Goal: Contribute content

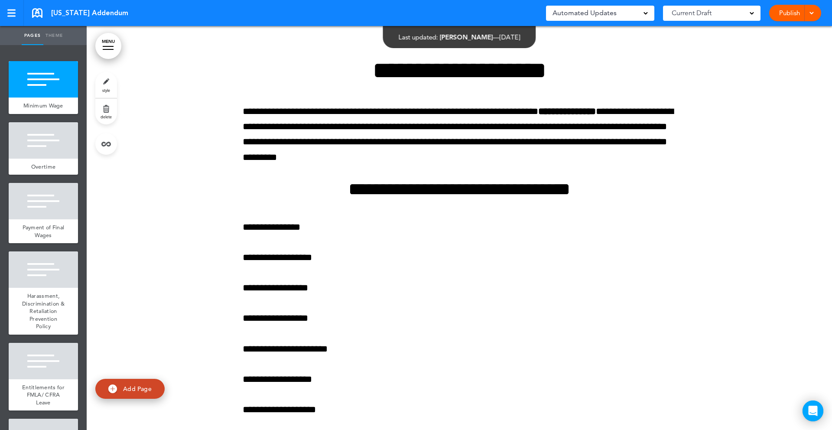
click at [110, 48] on link "MENU" at bounding box center [108, 46] width 26 height 26
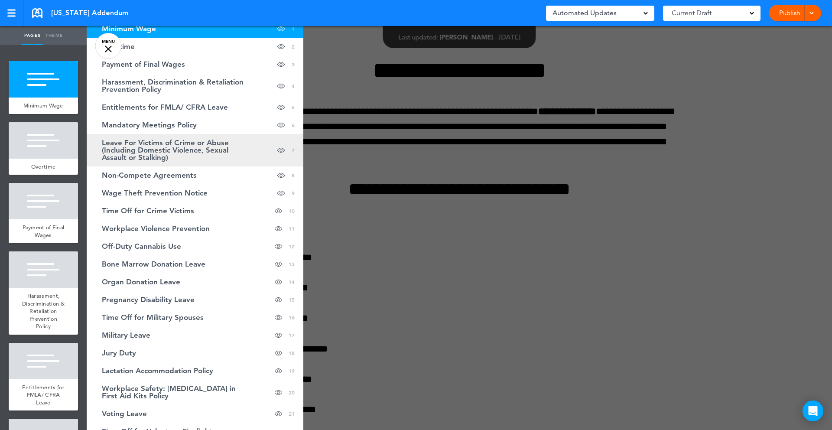
scroll to position [54, 0]
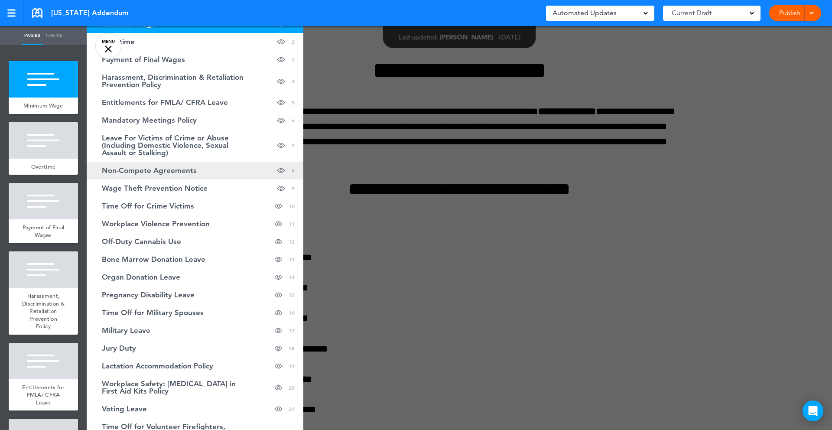
click at [182, 171] on span "Non-Compete Agreements" at bounding box center [149, 170] width 95 height 7
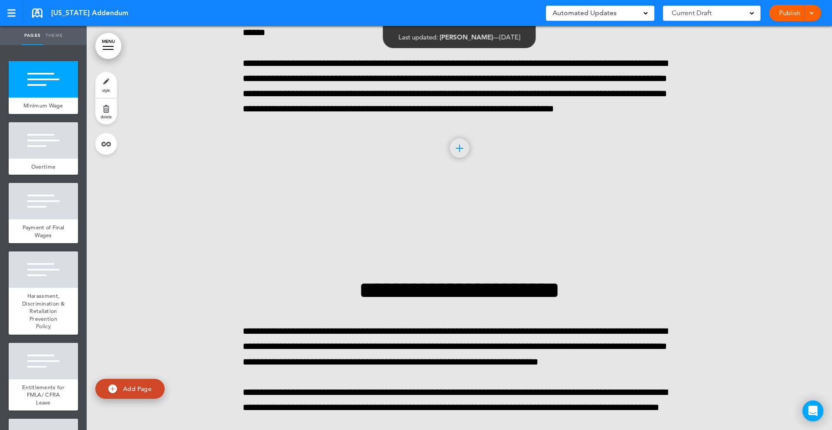
scroll to position [13036, 0]
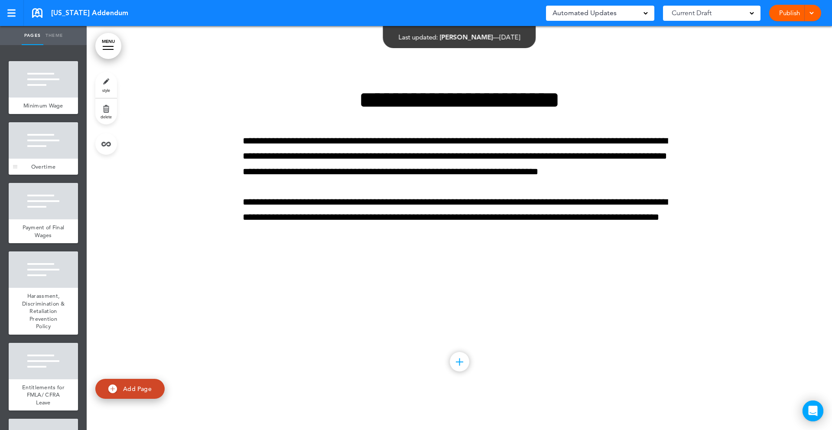
click at [47, 136] on div at bounding box center [43, 140] width 69 height 36
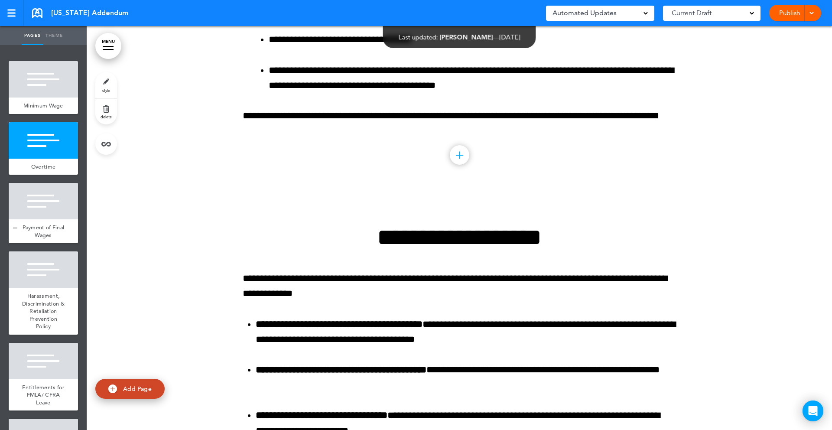
scroll to position [1549, 0]
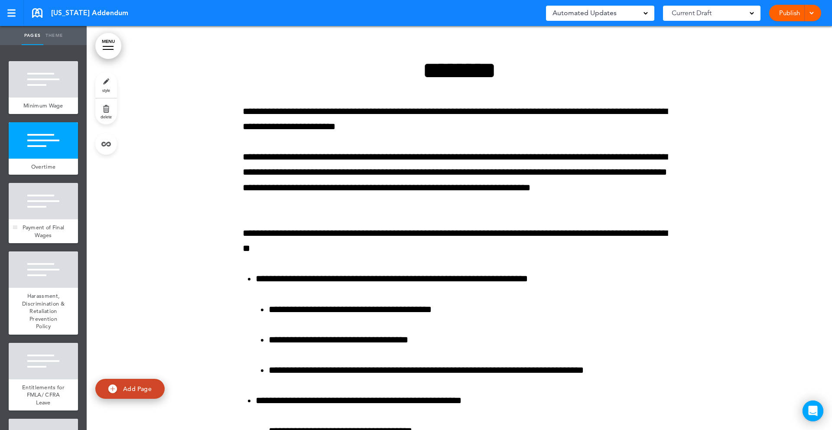
click at [44, 223] on div "Payment of Final Wages" at bounding box center [43, 231] width 69 height 24
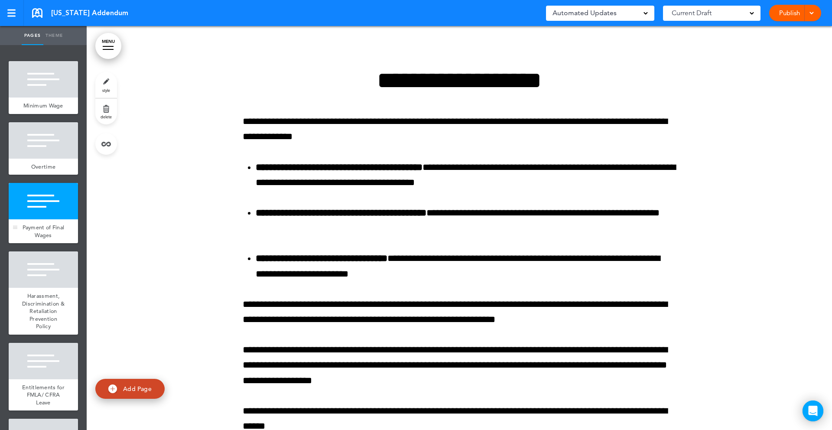
scroll to position [2395, 0]
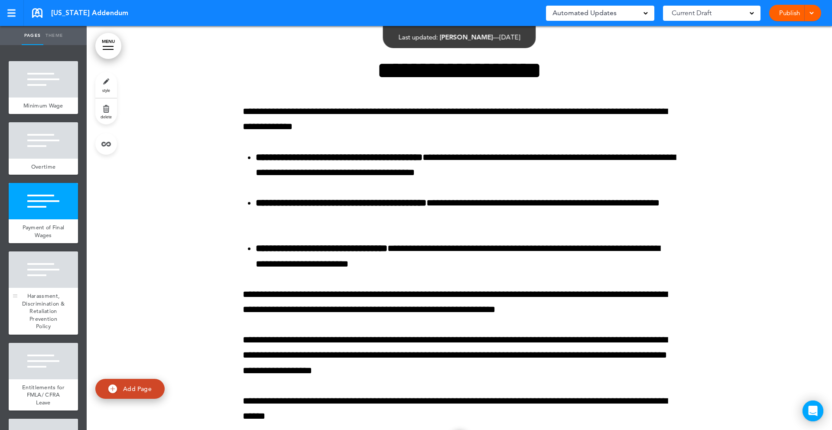
click at [41, 285] on div at bounding box center [43, 269] width 69 height 36
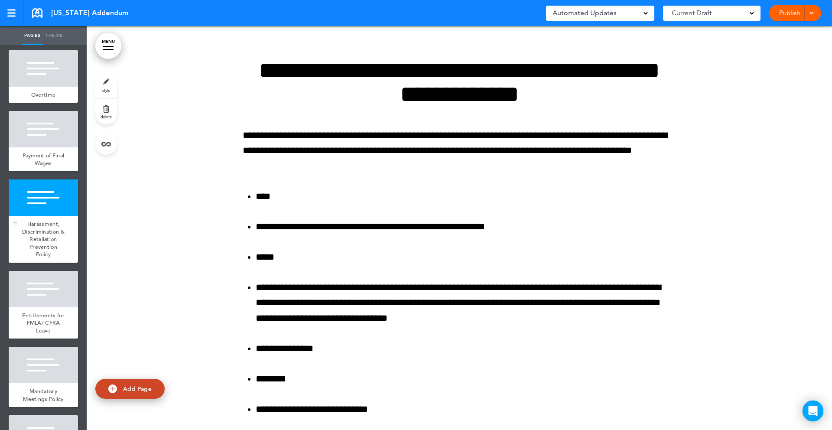
scroll to position [78, 0]
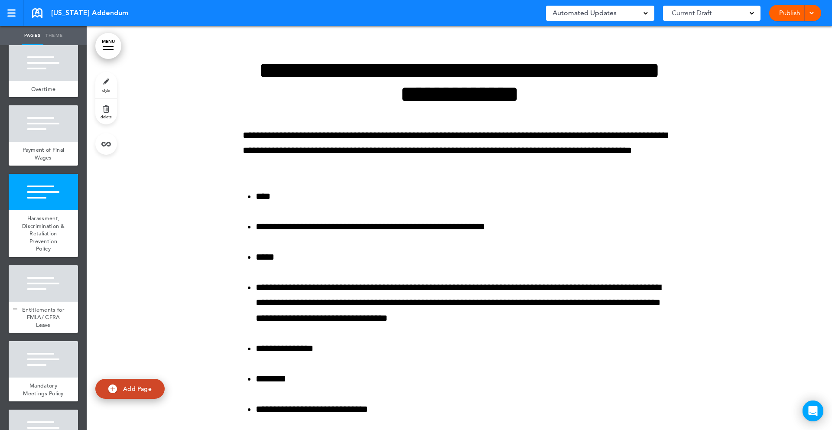
click at [41, 285] on div at bounding box center [43, 283] width 69 height 36
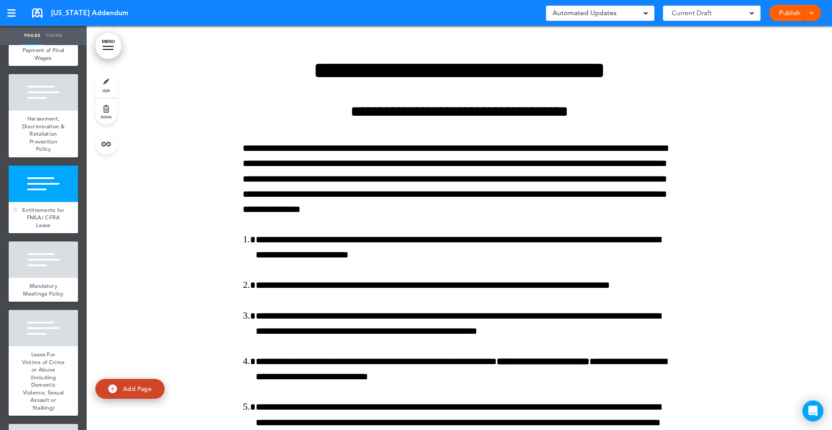
scroll to position [181, 0]
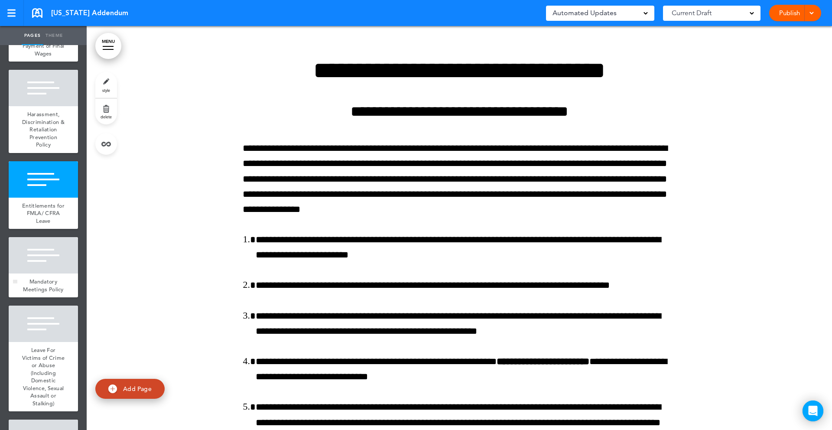
click at [50, 256] on div at bounding box center [43, 255] width 69 height 36
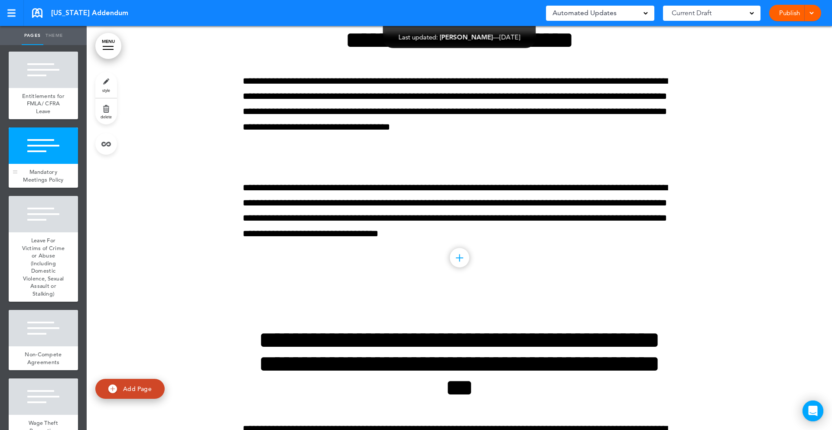
scroll to position [293, 0]
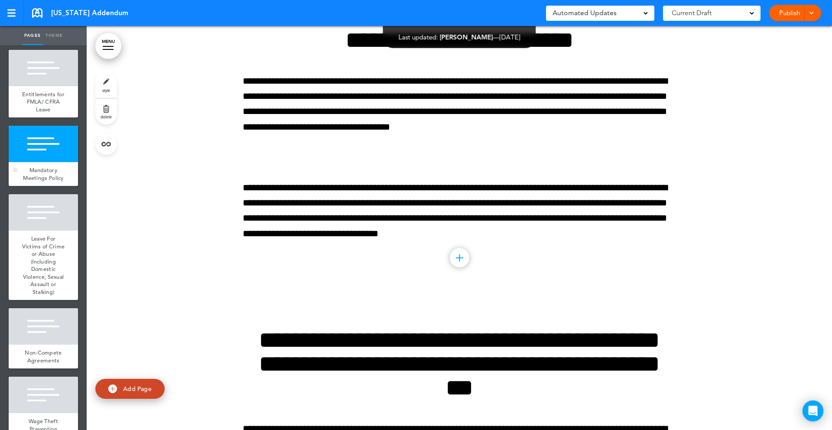
click at [50, 259] on span "Leave For Victims of Crime or Abuse (Including Domestic Violence, Sexual Assaul…" at bounding box center [43, 265] width 43 height 61
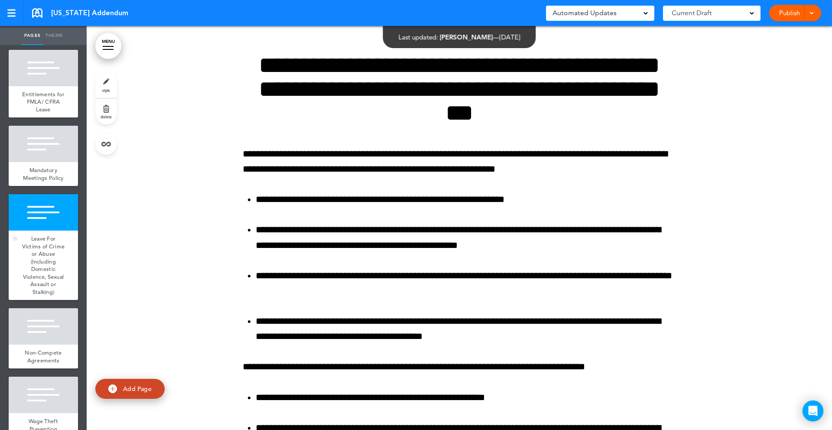
scroll to position [12308, 0]
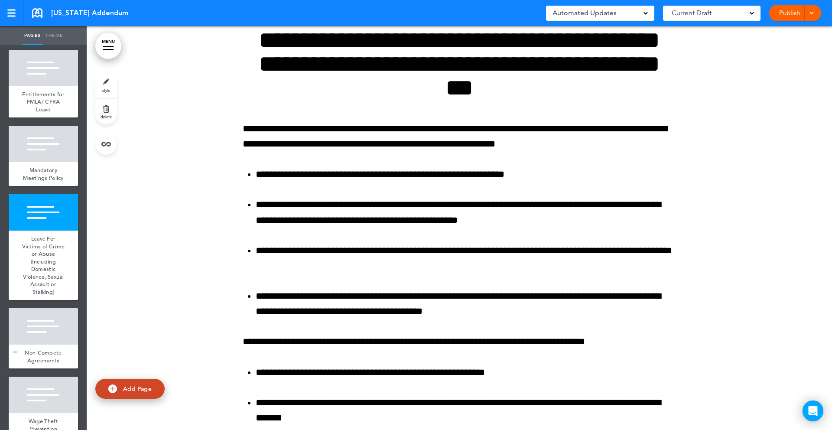
click at [48, 325] on div at bounding box center [43, 326] width 69 height 36
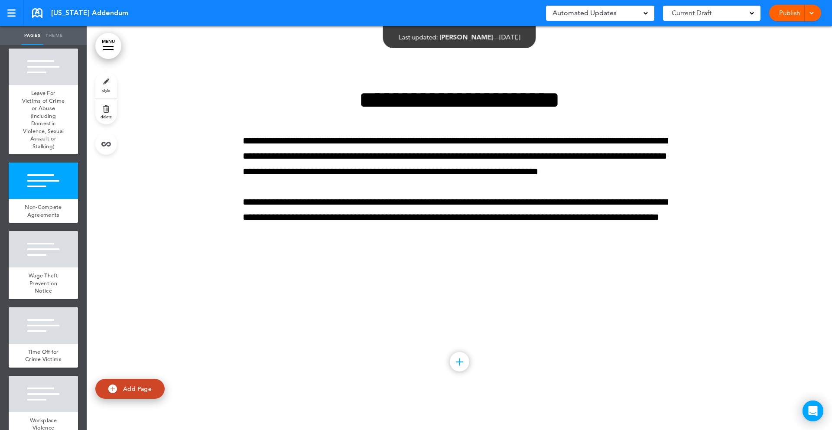
scroll to position [441, 0]
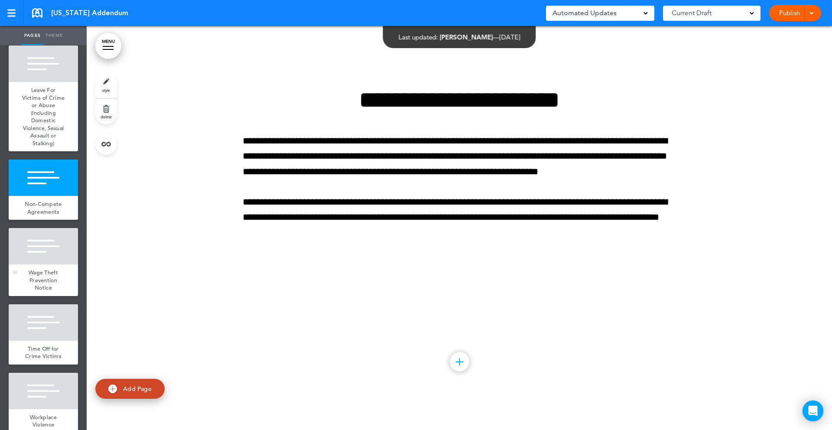
click at [47, 252] on div at bounding box center [43, 246] width 69 height 36
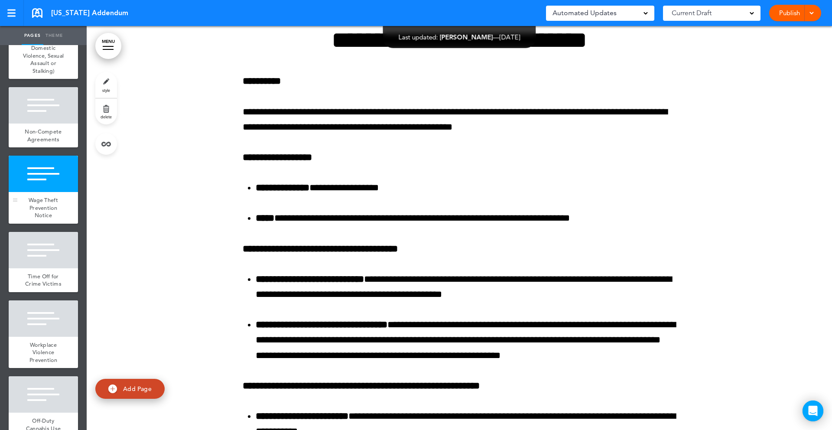
scroll to position [516, 0]
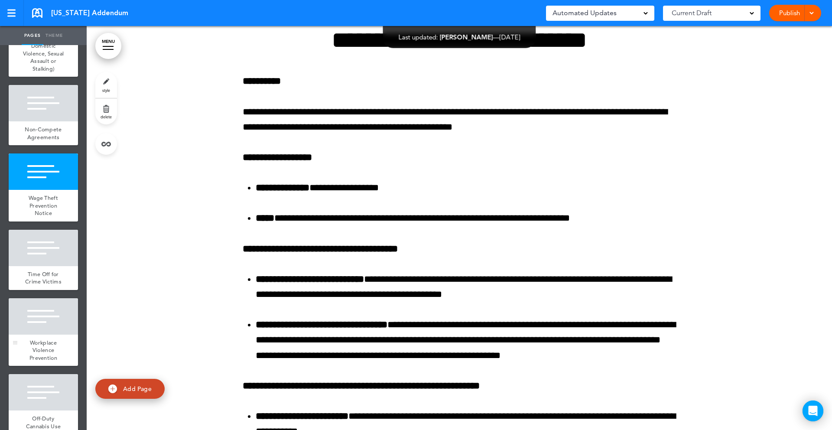
click at [49, 349] on span "Workplace Violence Prevention" at bounding box center [43, 350] width 28 height 23
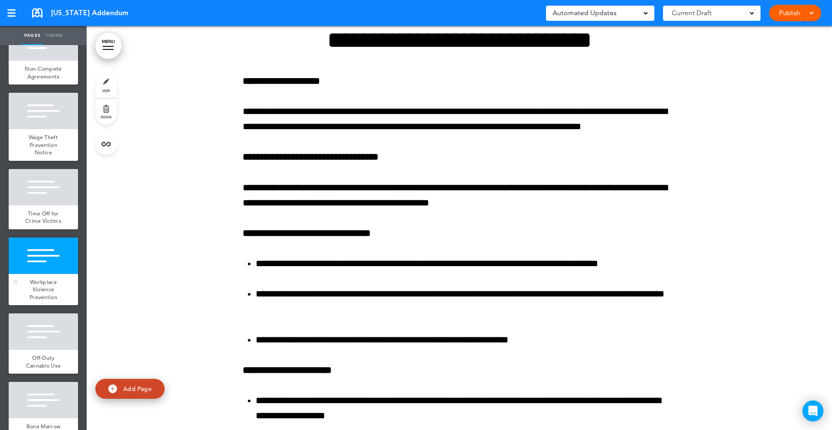
scroll to position [581, 0]
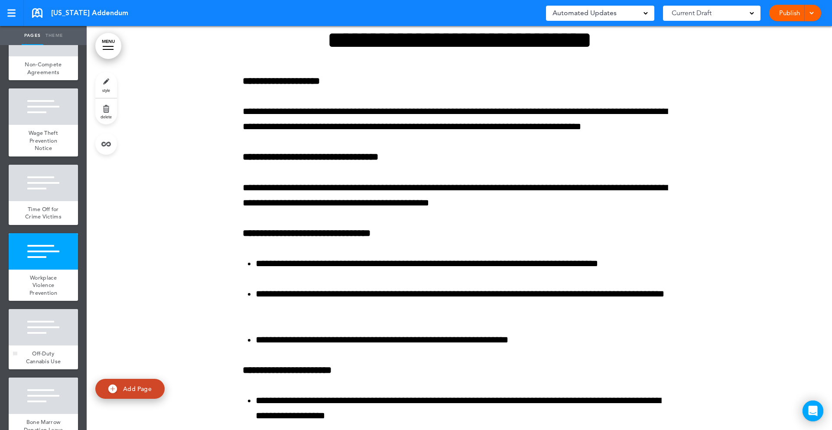
click at [48, 347] on div "Off-Duty Cannabis Use" at bounding box center [43, 357] width 69 height 24
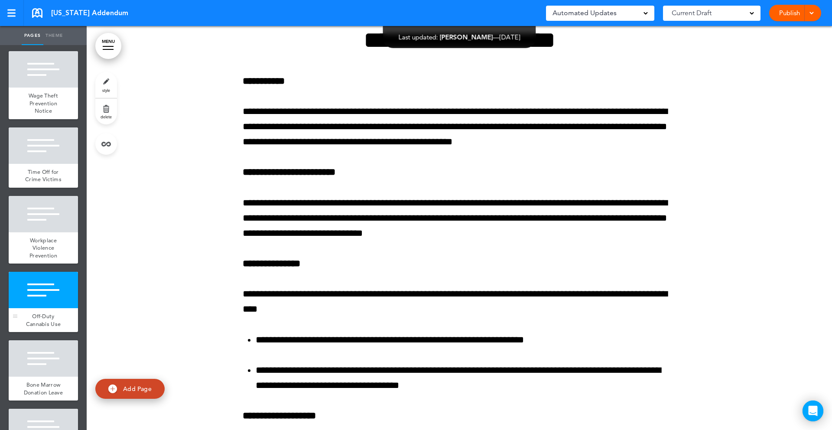
scroll to position [619, 0]
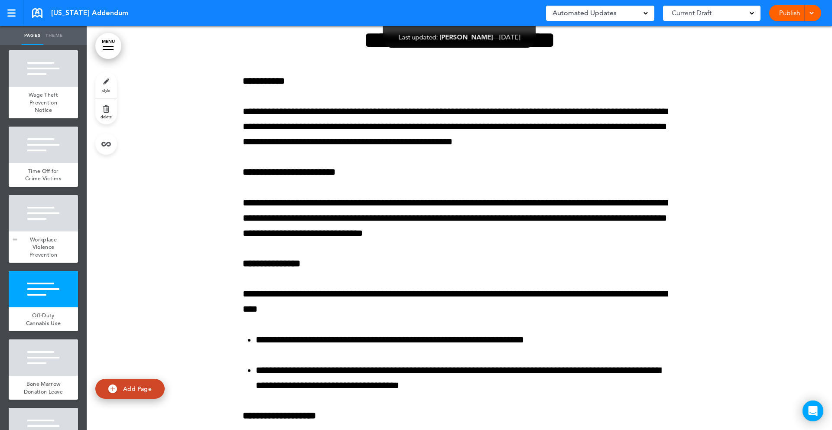
click at [51, 228] on div at bounding box center [43, 213] width 69 height 36
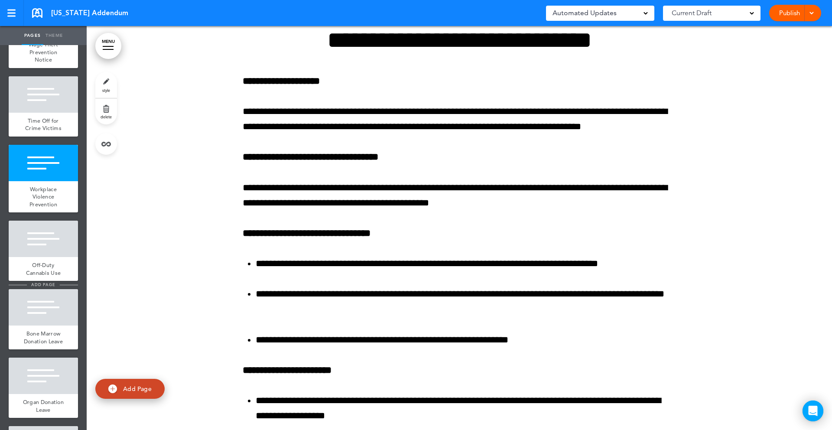
scroll to position [670, 0]
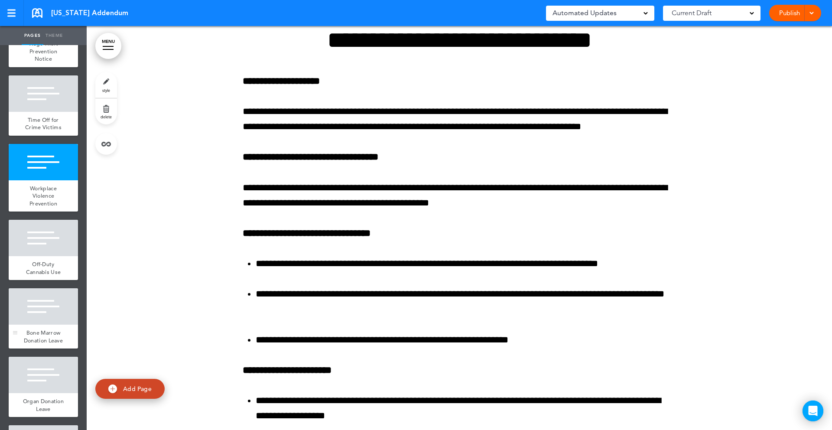
click at [51, 310] on div at bounding box center [43, 306] width 69 height 36
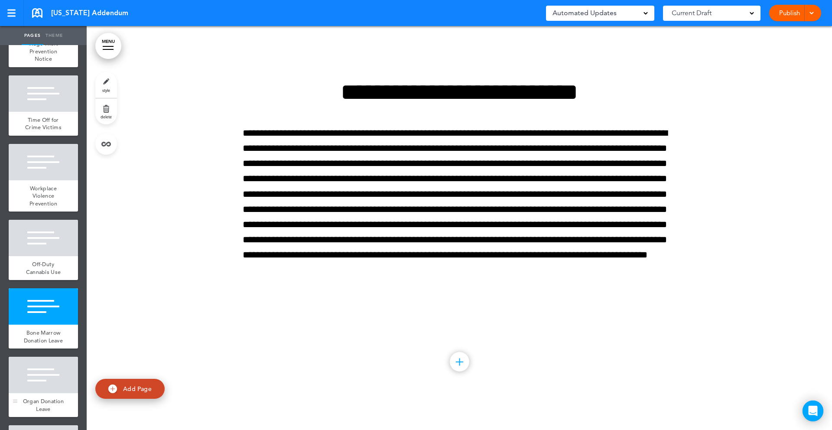
click at [52, 375] on div at bounding box center [43, 374] width 69 height 36
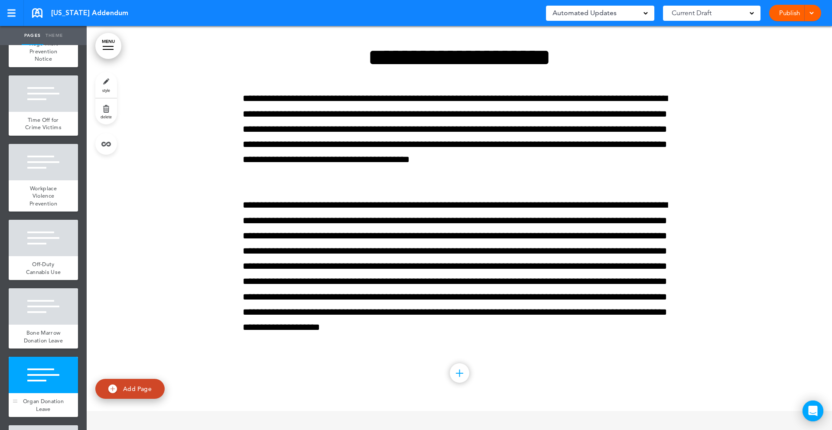
scroll to position [16714, 0]
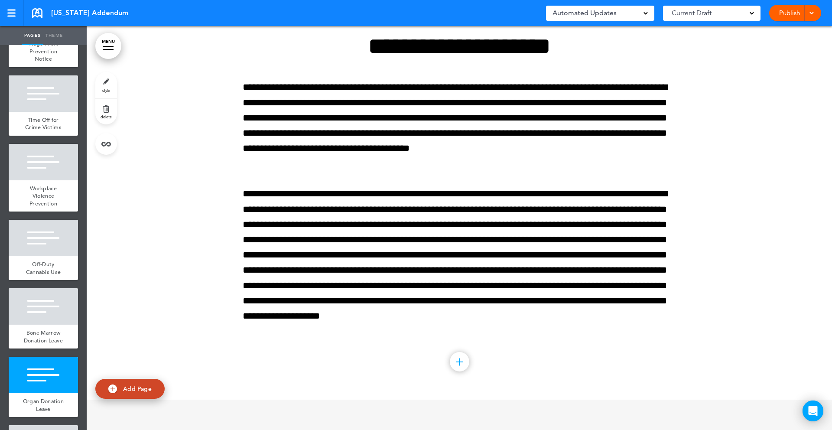
click at [108, 48] on link "MENU" at bounding box center [108, 46] width 26 height 26
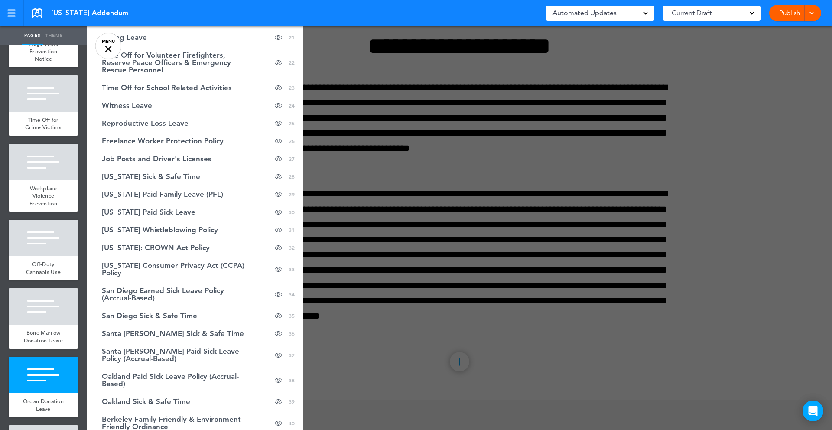
scroll to position [423, 0]
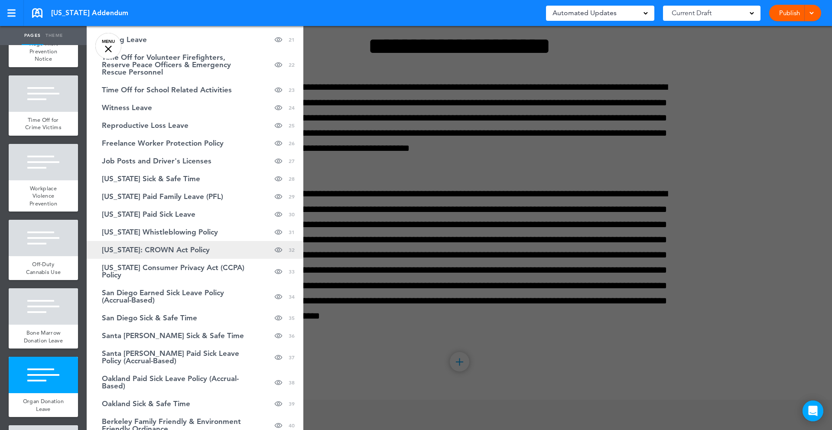
click at [184, 255] on link "[US_STATE]: CROWN Act Policy Hide page in table of contents 32" at bounding box center [195, 250] width 217 height 18
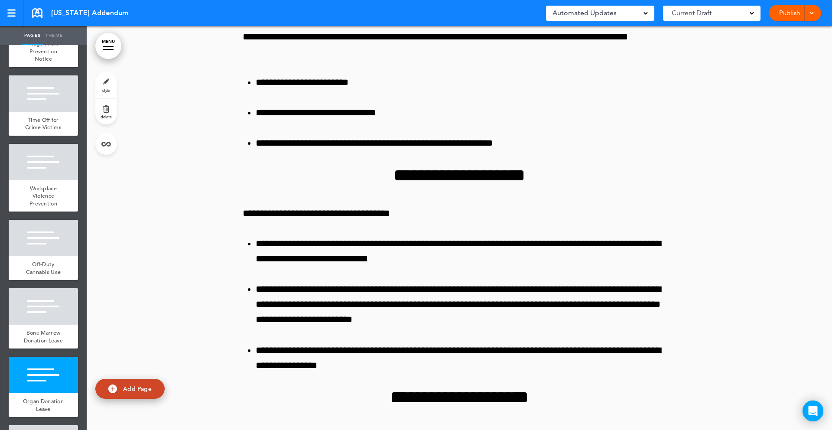
scroll to position [29776, 0]
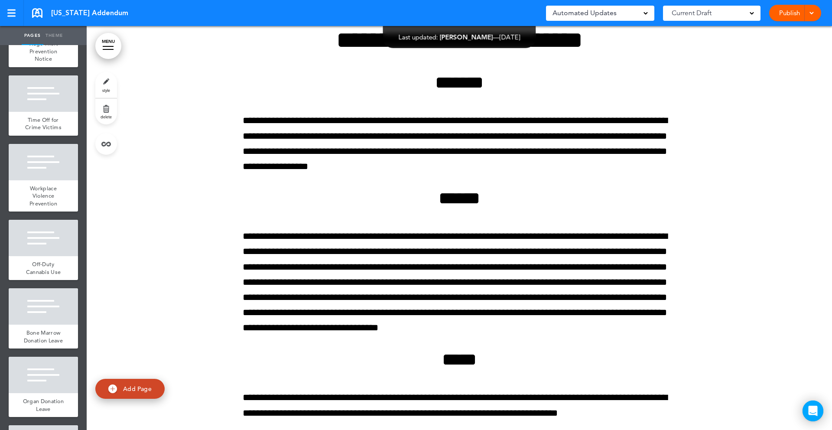
click at [107, 50] on link "MENU" at bounding box center [108, 46] width 26 height 26
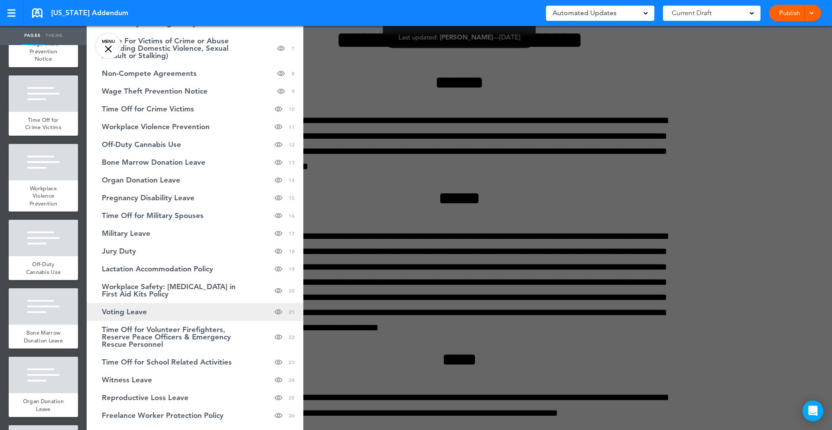
scroll to position [155, 0]
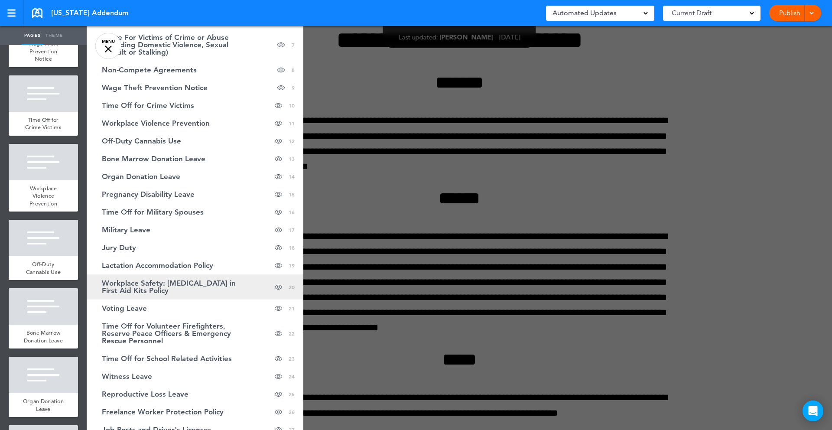
click at [155, 291] on span "Workplace Safety: [MEDICAL_DATA] in First Aid Kits Policy" at bounding box center [173, 286] width 143 height 15
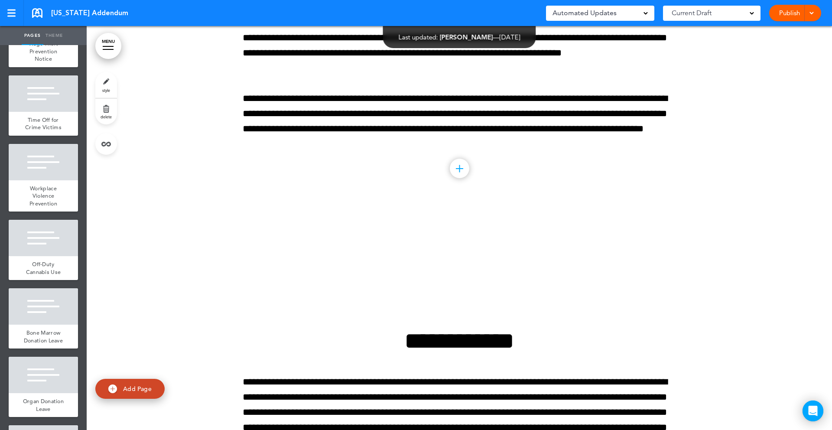
scroll to position [20830, 0]
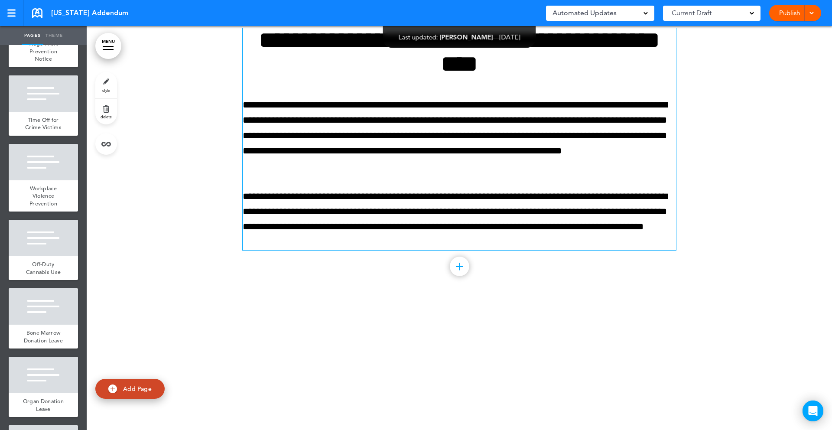
click at [311, 174] on p "**********" at bounding box center [459, 135] width 433 height 76
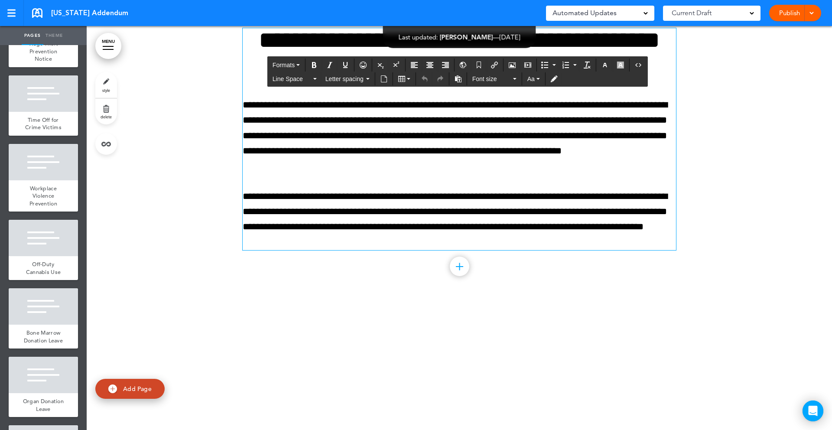
click at [165, 197] on div at bounding box center [459, 150] width 745 height 308
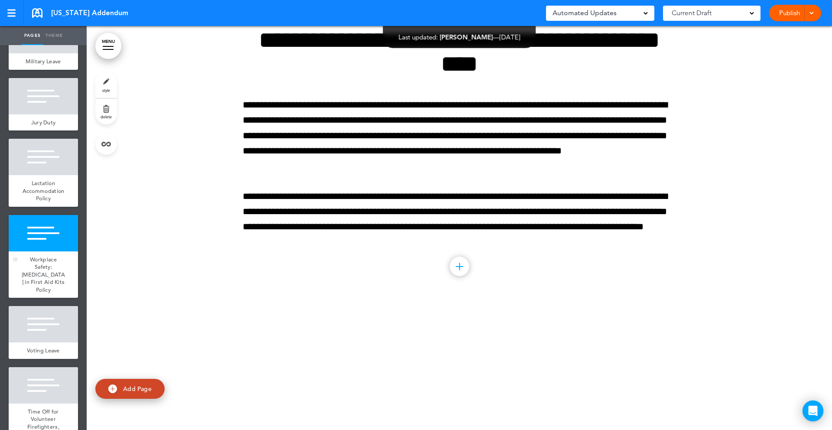
scroll to position [1216, 0]
click at [33, 252] on div "Workplace Safety: [MEDICAL_DATA] in First Aid Kits Policy" at bounding box center [43, 273] width 69 height 47
click at [107, 107] on link "delete" at bounding box center [106, 111] width 22 height 26
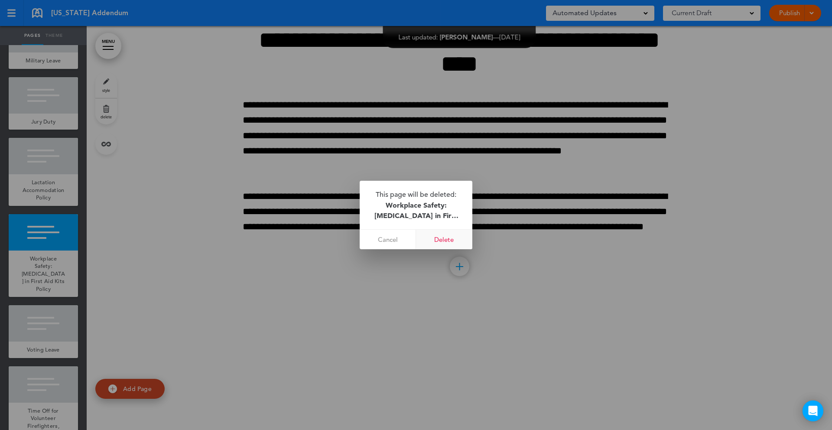
click at [452, 242] on link "Delete" at bounding box center [444, 239] width 56 height 19
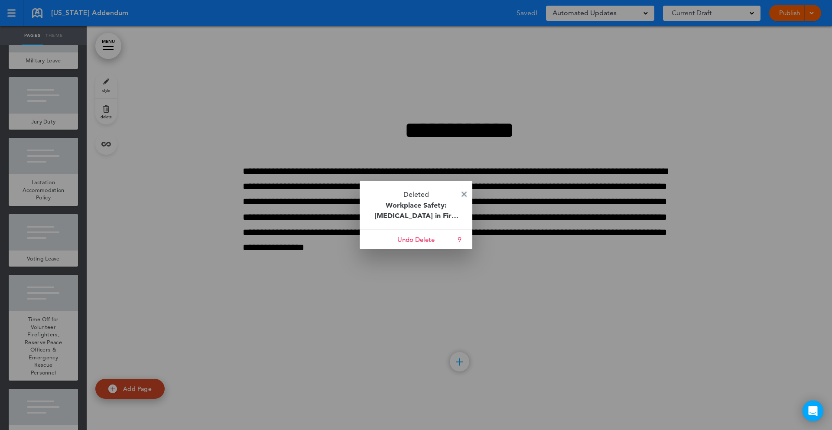
click at [466, 191] on img at bounding box center [463, 193] width 5 height 5
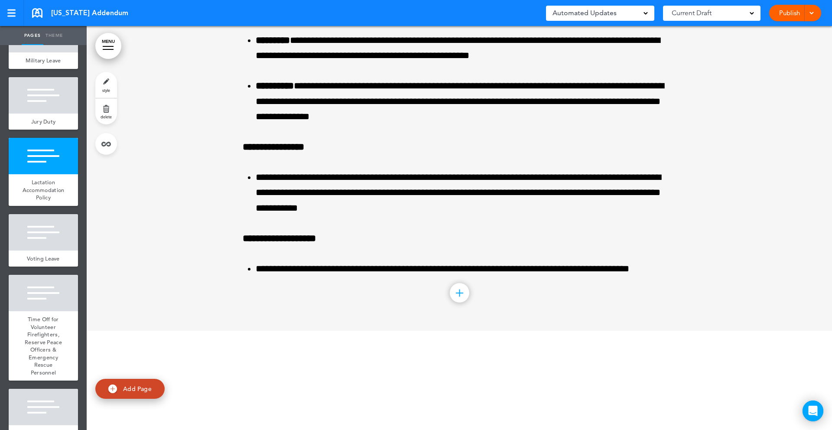
scroll to position [20273, 0]
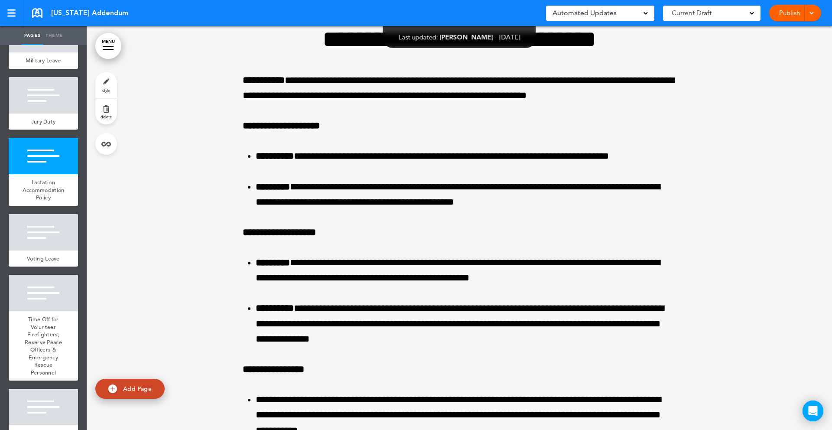
click at [107, 42] on link "MENU" at bounding box center [108, 46] width 26 height 26
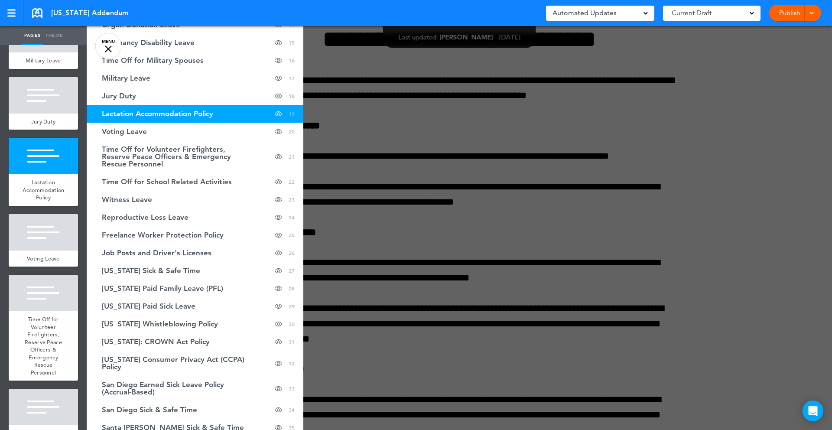
scroll to position [0, 0]
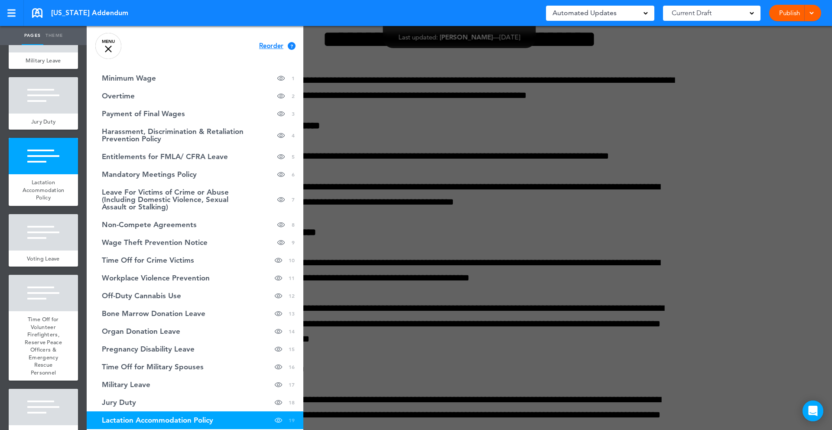
click at [778, 93] on div at bounding box center [503, 215] width 832 height 430
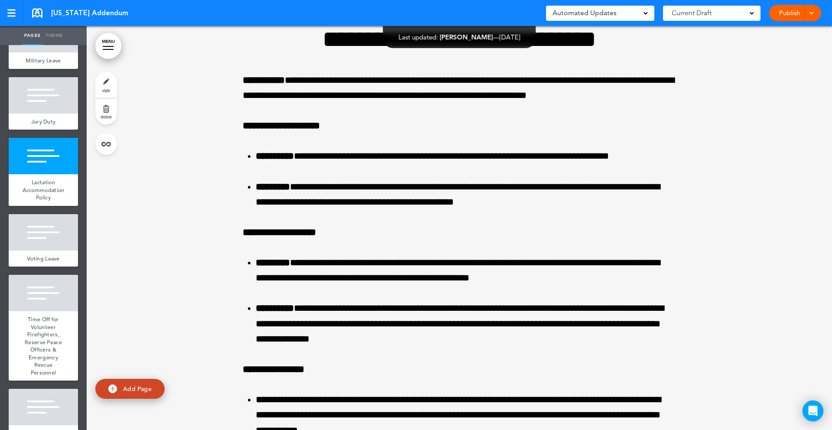
click at [792, 11] on link "Publish" at bounding box center [788, 13] width 27 height 16
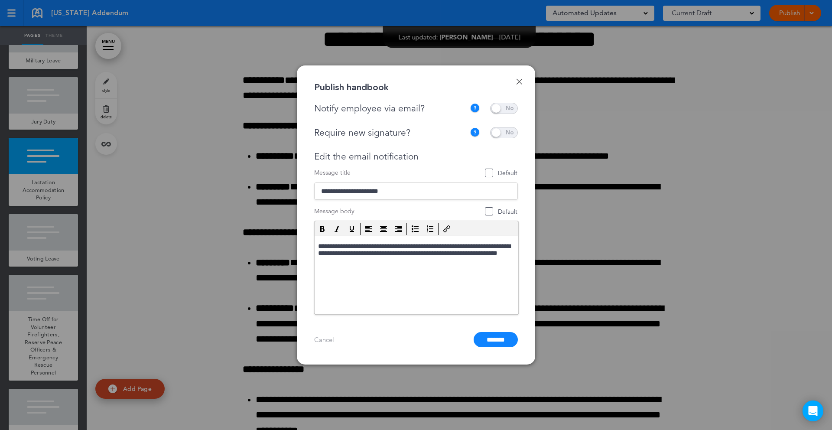
click at [487, 169] on span "Default" at bounding box center [501, 173] width 32 height 8
click at [337, 190] on input "**********" at bounding box center [416, 190] width 204 height 17
drag, startPoint x: 433, startPoint y: 191, endPoint x: 402, endPoint y: 190, distance: 30.8
click at [402, 190] on input "**********" at bounding box center [416, 190] width 204 height 17
click at [411, 188] on input "**********" at bounding box center [416, 190] width 204 height 17
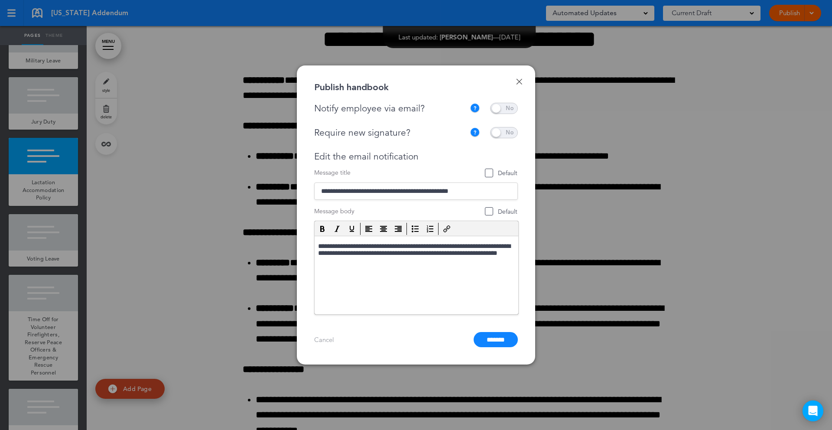
type input "**********"
click at [403, 247] on p "**********" at bounding box center [416, 254] width 197 height 23
click at [489, 208] on span "Default" at bounding box center [501, 211] width 32 height 8
click at [404, 247] on p "**********" at bounding box center [416, 254] width 197 height 23
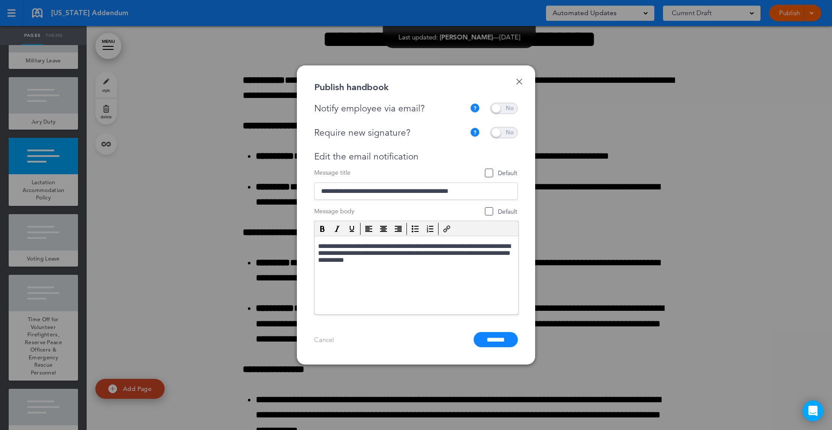
click at [405, 245] on p "**********" at bounding box center [416, 254] width 197 height 23
click at [483, 191] on input "**********" at bounding box center [416, 190] width 204 height 17
type input "**********"
click at [498, 341] on input "*******" at bounding box center [495, 339] width 44 height 15
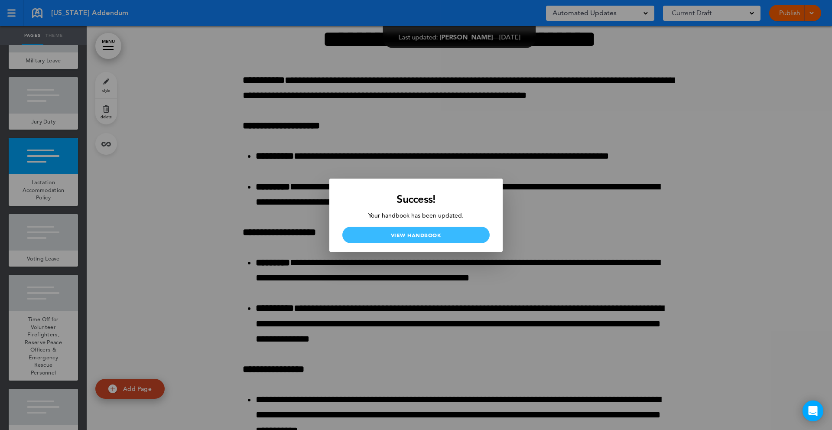
click at [405, 236] on link "View Handbook" at bounding box center [415, 235] width 147 height 16
